Goal: Task Accomplishment & Management: Use online tool/utility

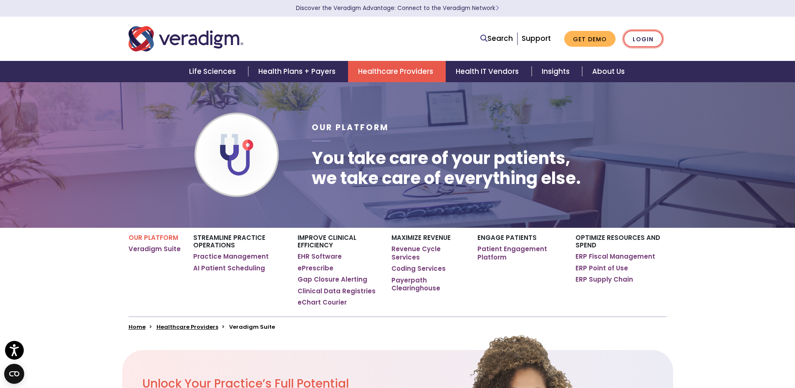
click at [636, 36] on link "Login" at bounding box center [642, 38] width 39 height 17
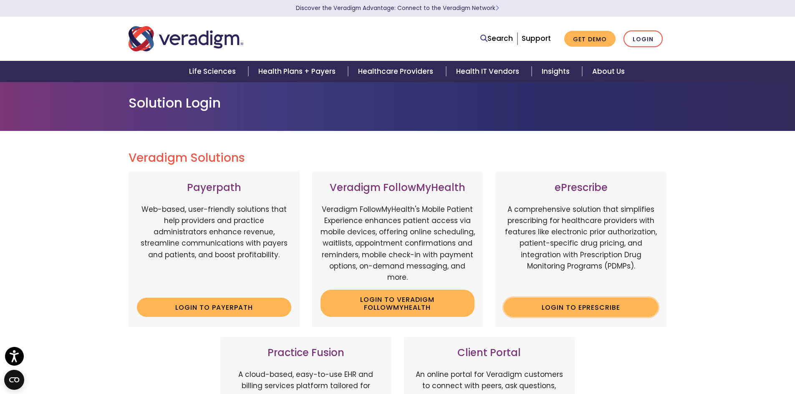
click at [554, 305] on link "Login to ePrescribe" at bounding box center [581, 307] width 154 height 19
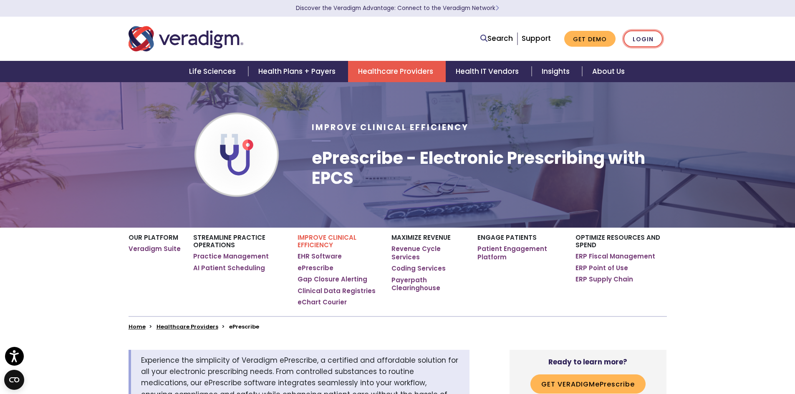
click at [651, 39] on link "Login" at bounding box center [642, 38] width 39 height 17
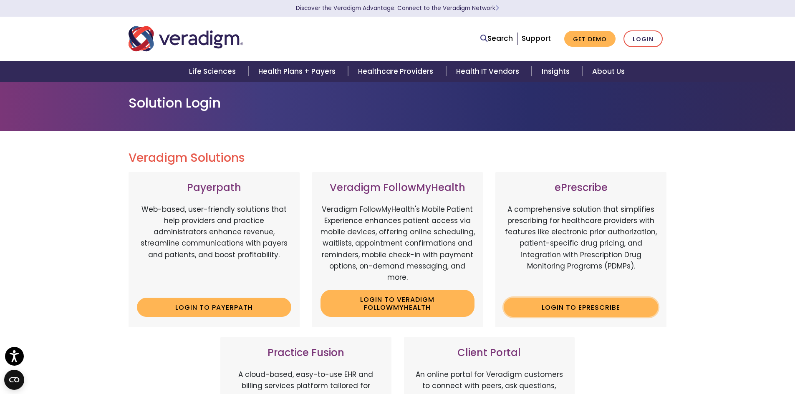
click at [595, 306] on link "Login to ePrescribe" at bounding box center [581, 307] width 154 height 19
